Goal: Task Accomplishment & Management: Complete application form

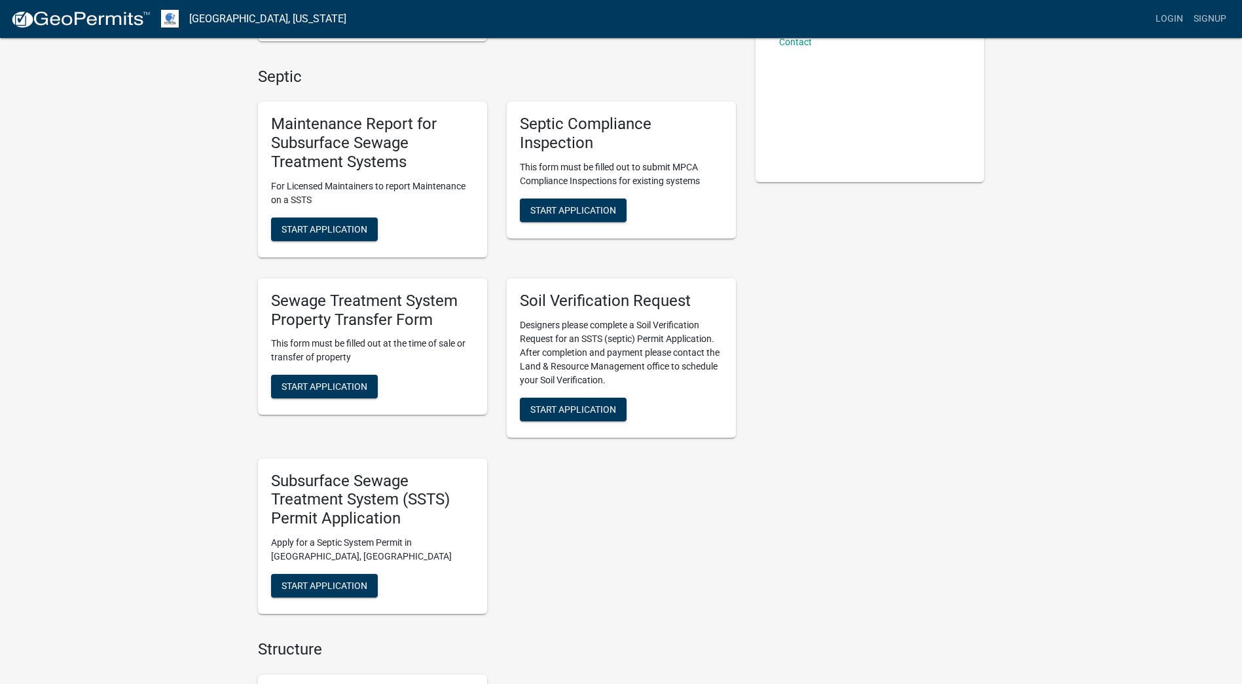
scroll to position [327, 0]
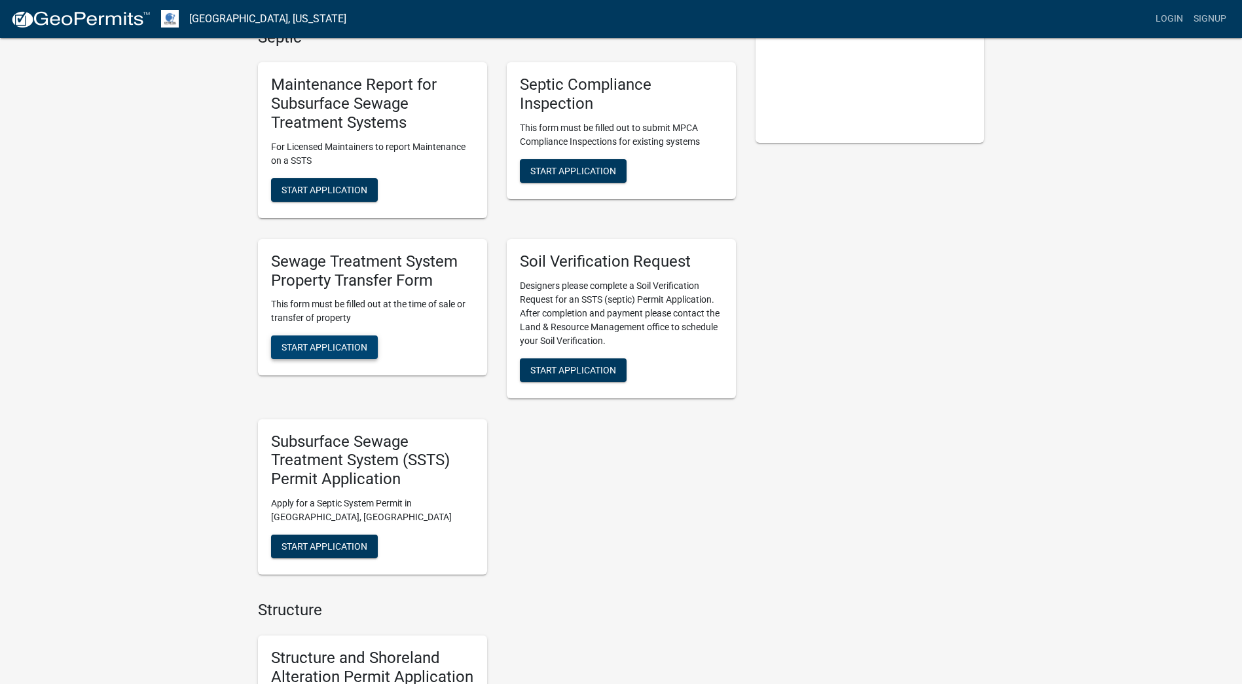
click at [333, 352] on span "Start Application" at bounding box center [325, 347] width 86 height 10
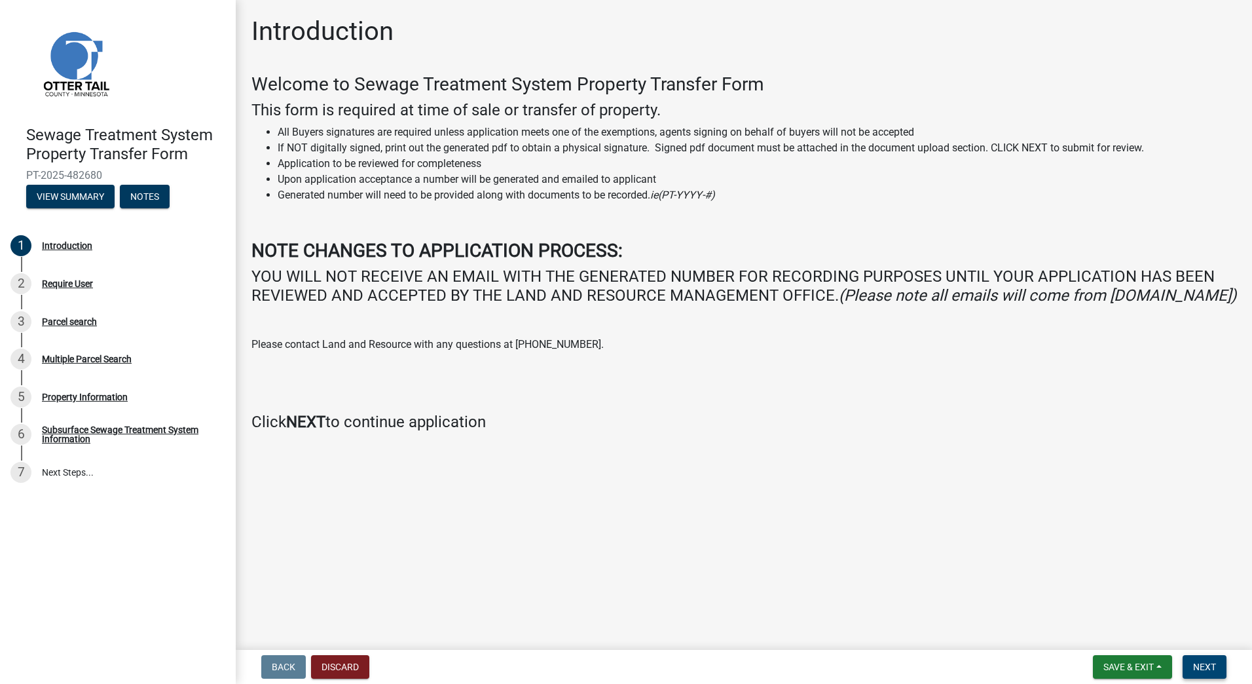
click at [1208, 669] on span "Next" at bounding box center [1204, 667] width 23 height 10
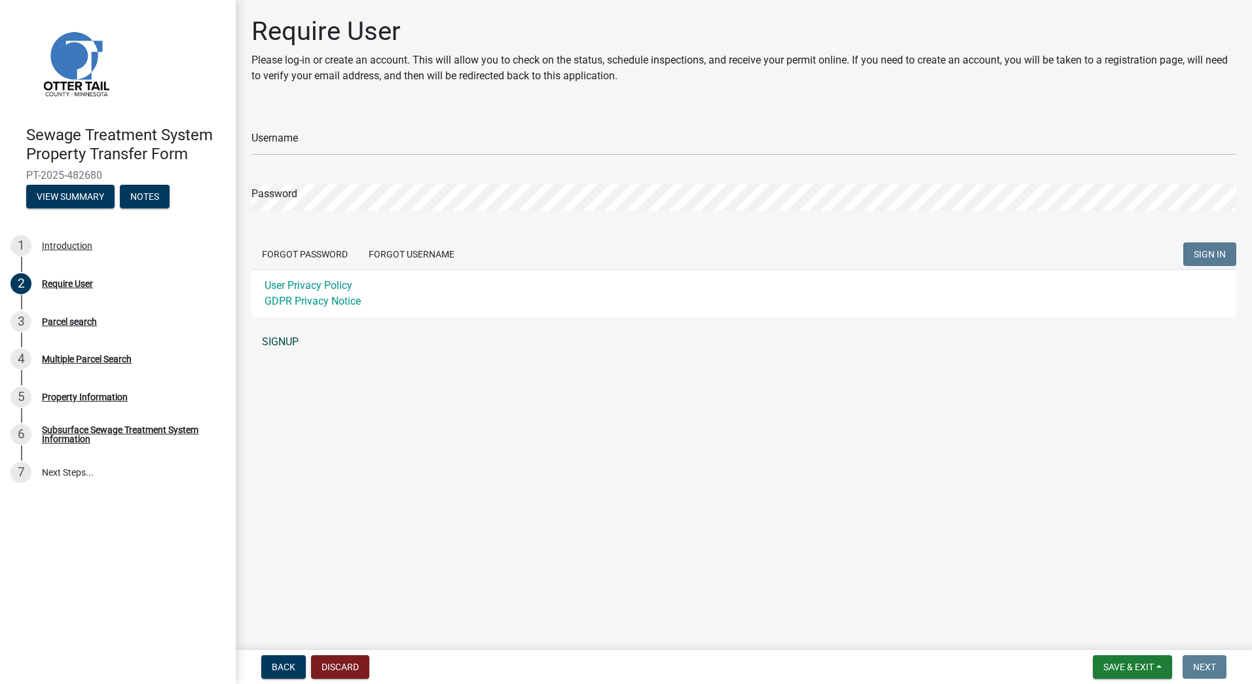
click at [293, 343] on link "SIGNUP" at bounding box center [744, 342] width 985 height 26
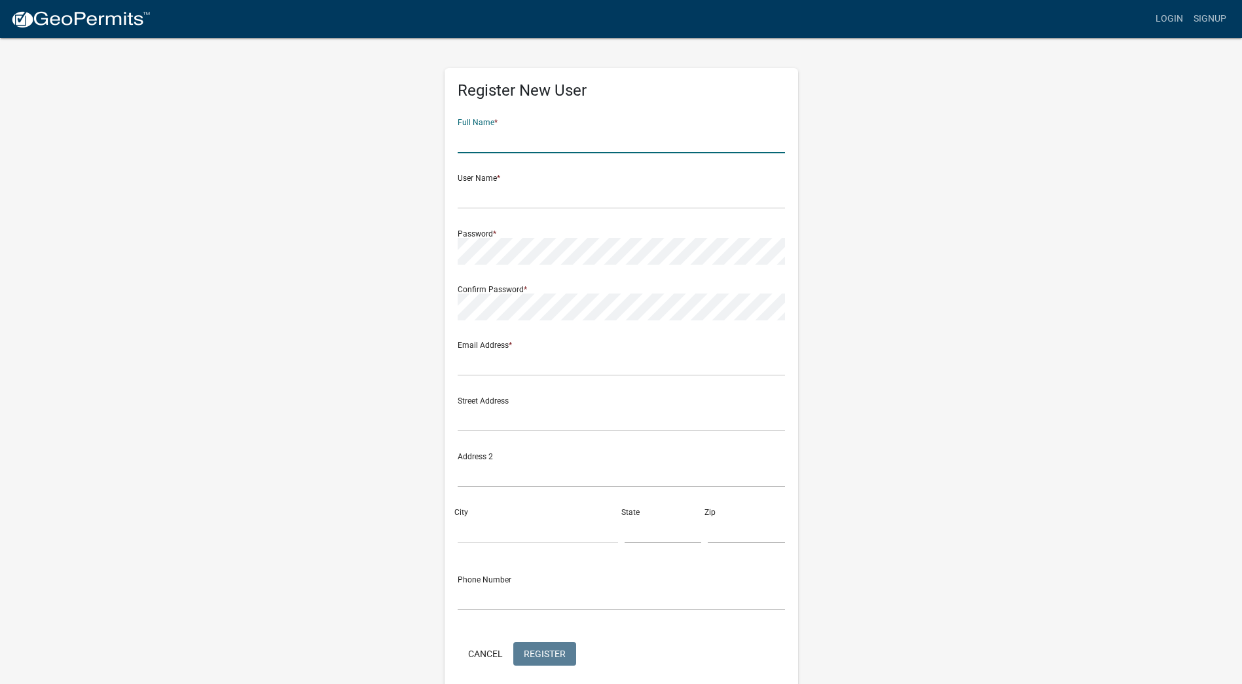
click at [474, 143] on input "text" at bounding box center [621, 139] width 327 height 27
type input "k"
type input "KIMBERLY R LARSON"
type input "elars422"
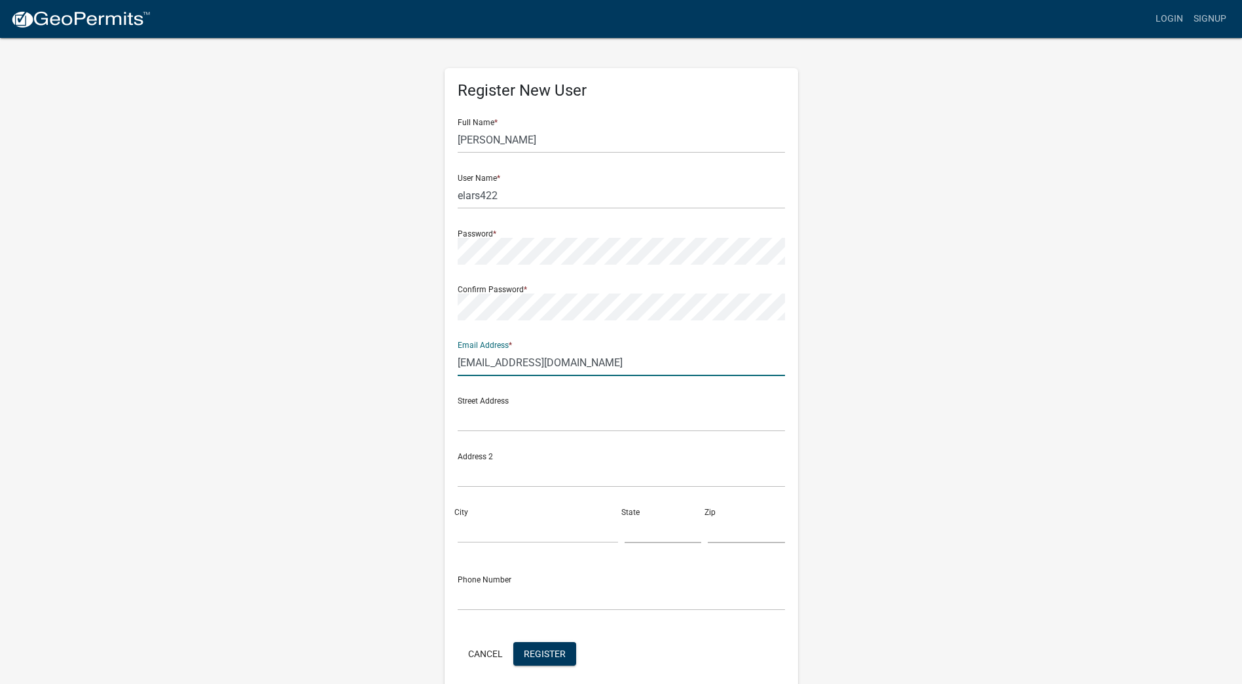
type input "eklarson@yahoo.com"
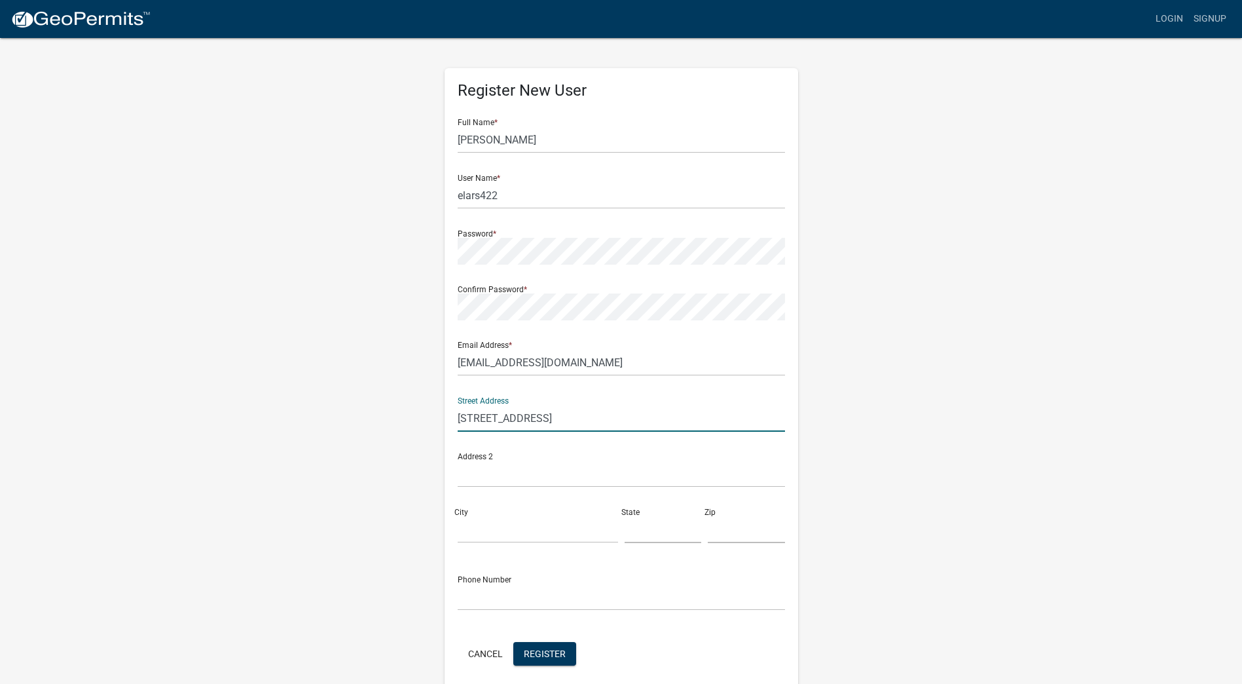
type input "5161st Ave SE"
type input "Rothsay"
type input "MN"
type input "56579"
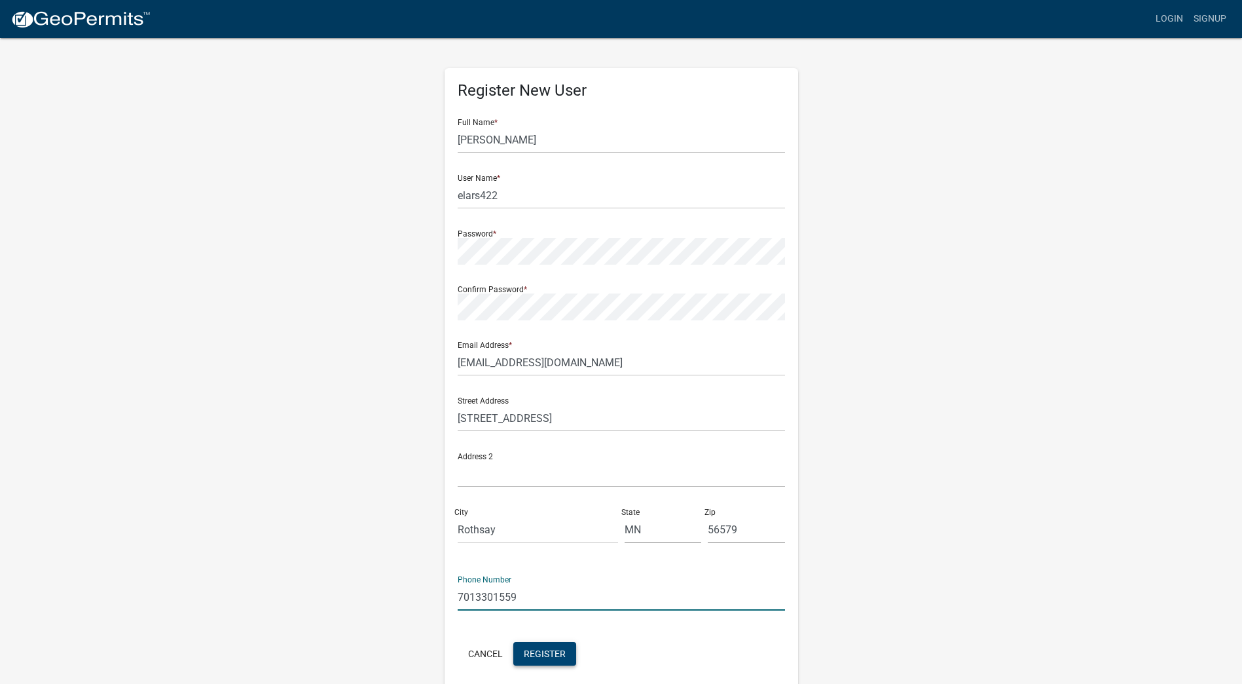
type input "7013301559"
click at [544, 650] on span "Register" at bounding box center [545, 653] width 42 height 10
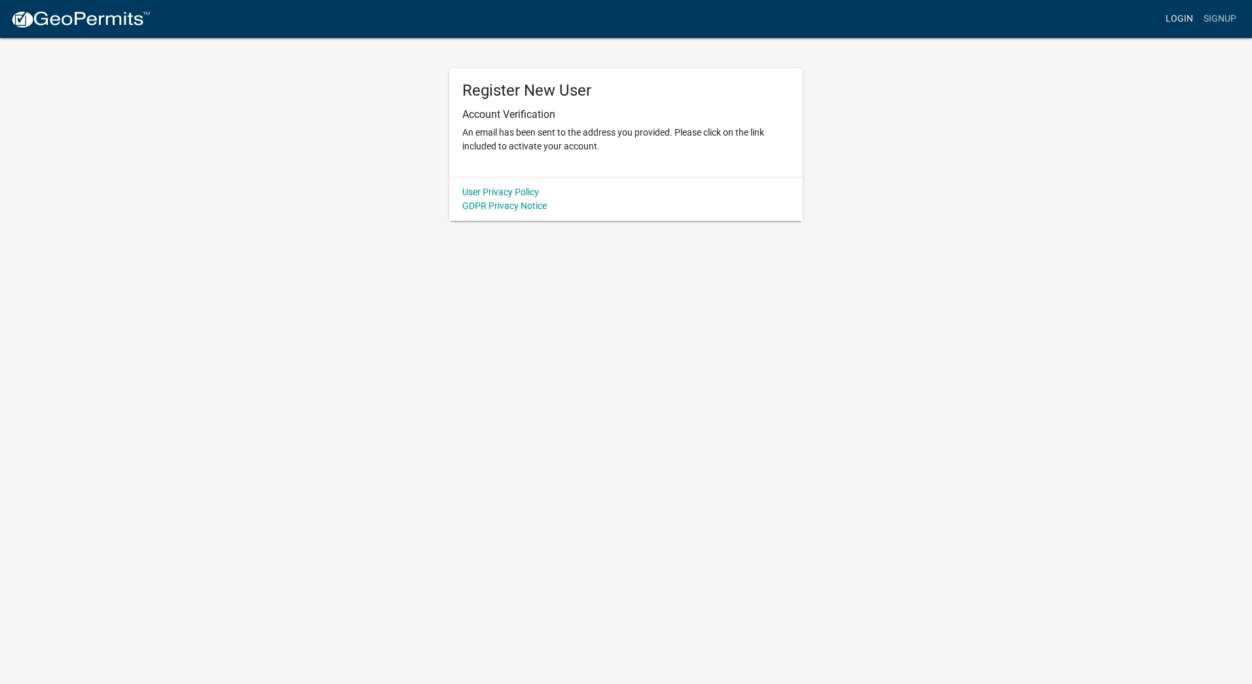
click at [1174, 20] on link "Login" at bounding box center [1180, 19] width 38 height 25
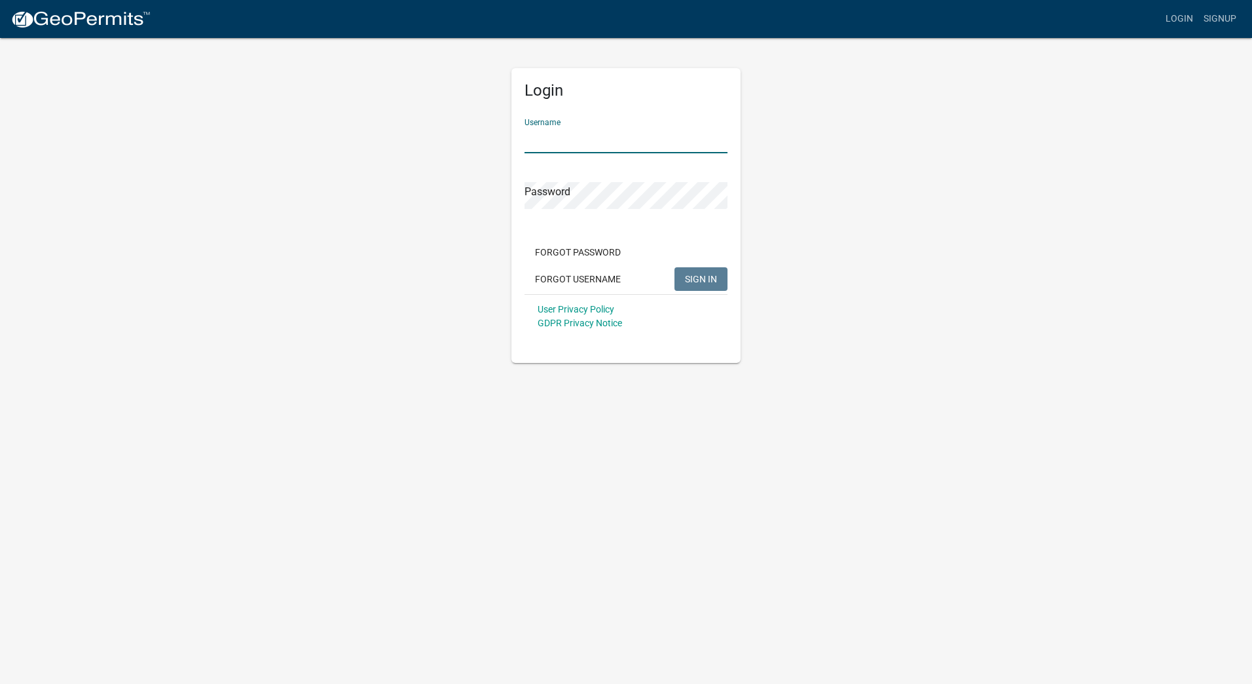
click at [691, 136] on input "Username" at bounding box center [626, 139] width 203 height 27
type input "elars422"
click at [700, 272] on button "SIGN IN" at bounding box center [701, 279] width 53 height 24
